Goal: Task Accomplishment & Management: Use online tool/utility

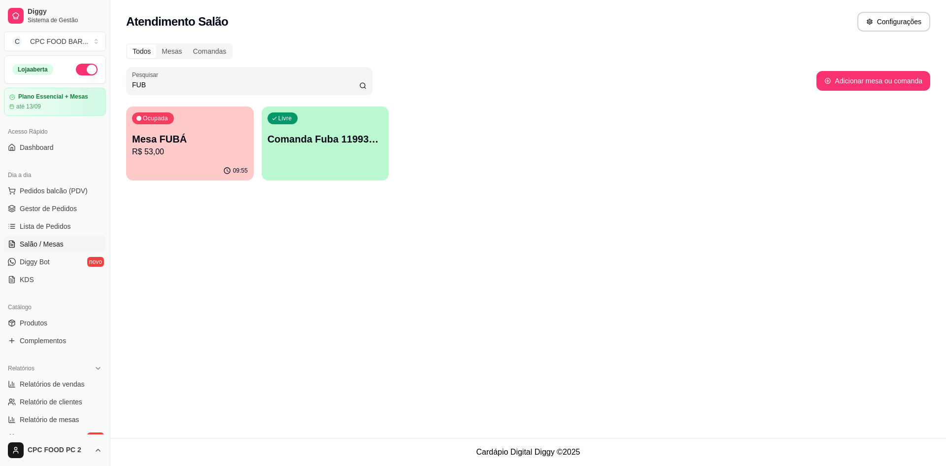
drag, startPoint x: 257, startPoint y: 85, endPoint x: 73, endPoint y: 84, distance: 183.8
click at [73, 84] on div "Diggy Sistema de Gestão C CPC FOOD BAR ... Loja aberta Plano Essencial + Mesas …" at bounding box center [473, 233] width 946 height 466
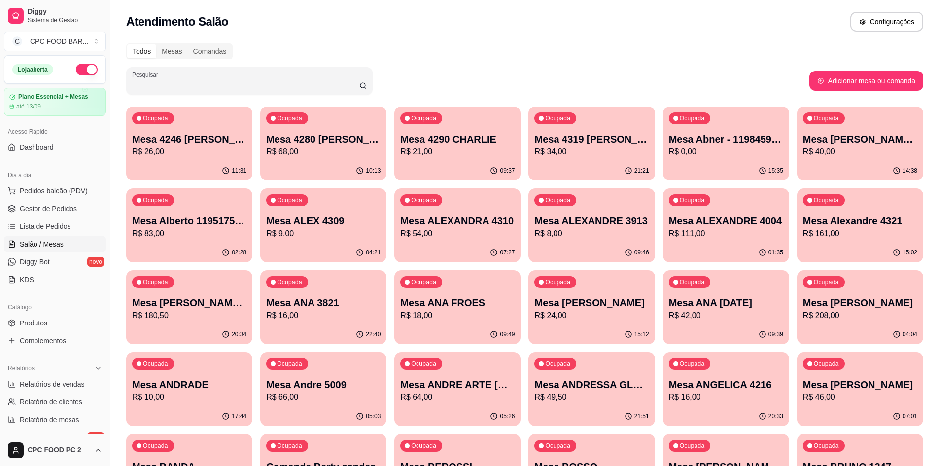
click at [244, 88] on input "Pesquisar" at bounding box center [245, 85] width 227 height 10
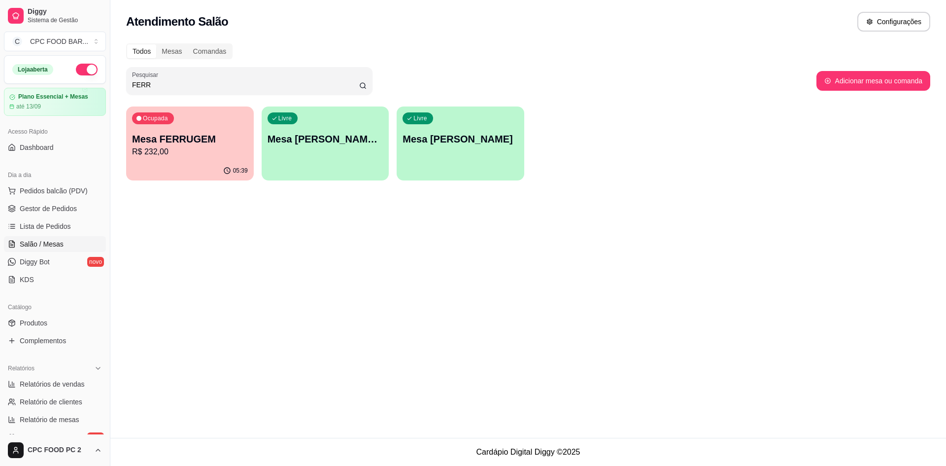
type input "FERR"
click at [232, 128] on div "Ocupada Mesa FERRUGEM R$ 232,00" at bounding box center [190, 133] width 128 height 55
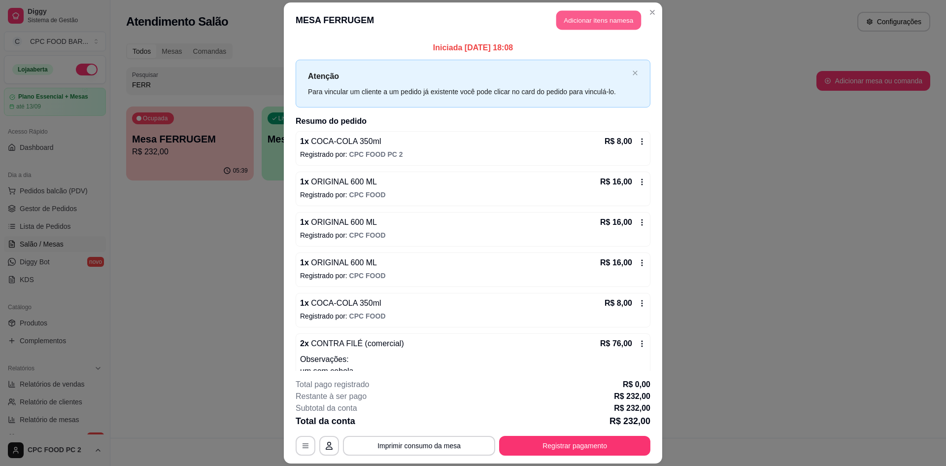
click at [573, 24] on button "Adicionar itens na mesa" at bounding box center [598, 19] width 85 height 19
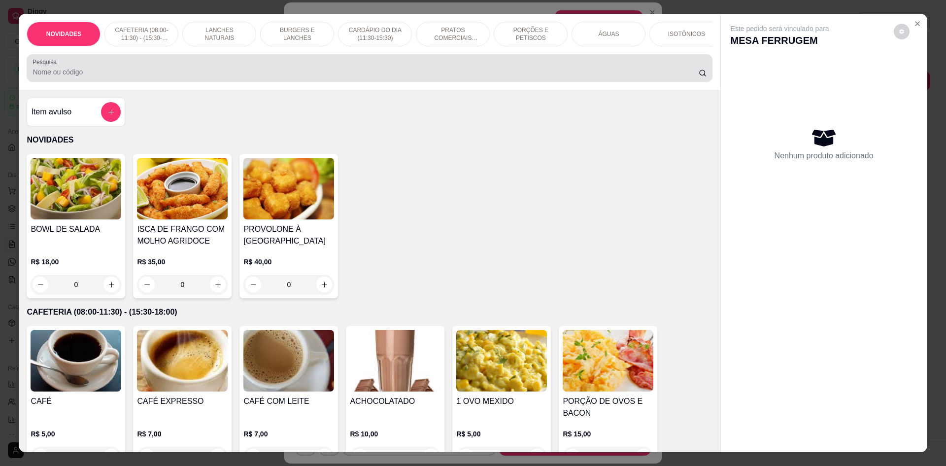
click at [477, 72] on div at bounding box center [370, 68] width 674 height 20
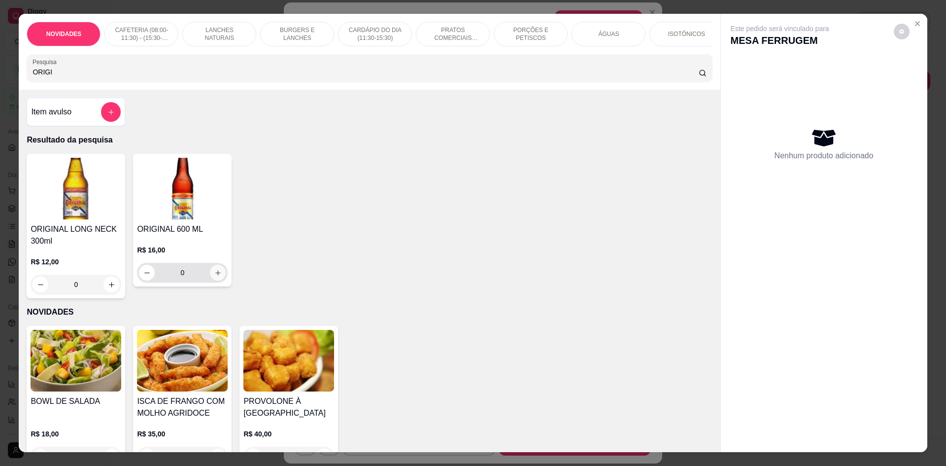
type input "ORIGI"
click at [218, 276] on icon "increase-product-quantity" at bounding box center [217, 272] width 7 height 7
type input "1"
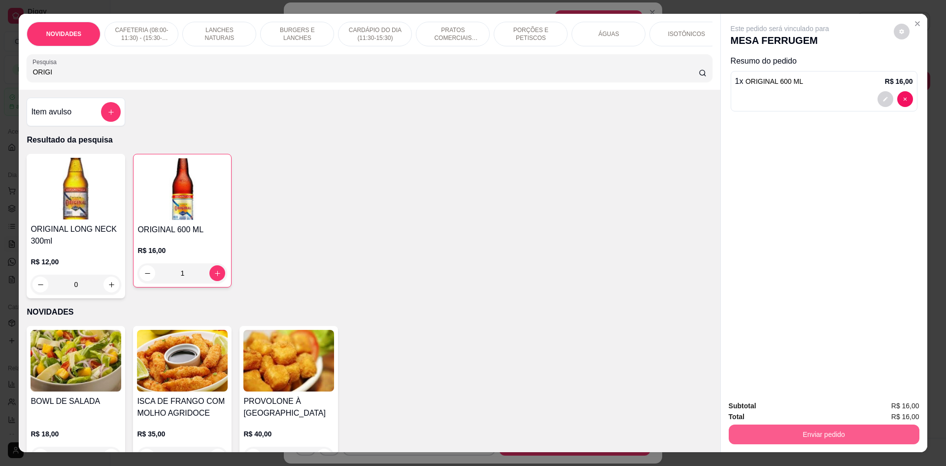
click at [805, 428] on button "Enviar pedido" at bounding box center [824, 434] width 191 height 20
click at [796, 412] on button "Não registrar e enviar pedido" at bounding box center [792, 410] width 100 height 18
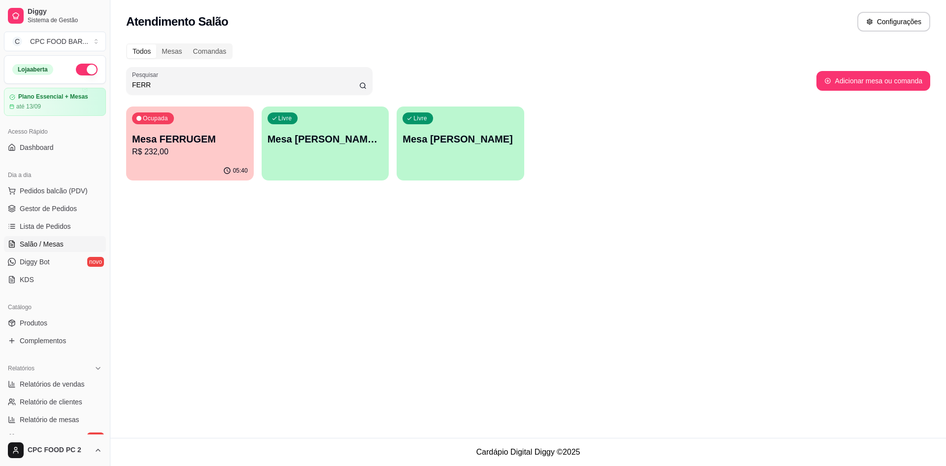
drag, startPoint x: 215, startPoint y: 80, endPoint x: 99, endPoint y: 84, distance: 116.3
click at [99, 84] on div "Diggy Sistema de Gestão C CPC FOOD BAR ... Loja aberta Plano Essencial + Mesas …" at bounding box center [473, 233] width 946 height 466
